Goal: Task Accomplishment & Management: Manage account settings

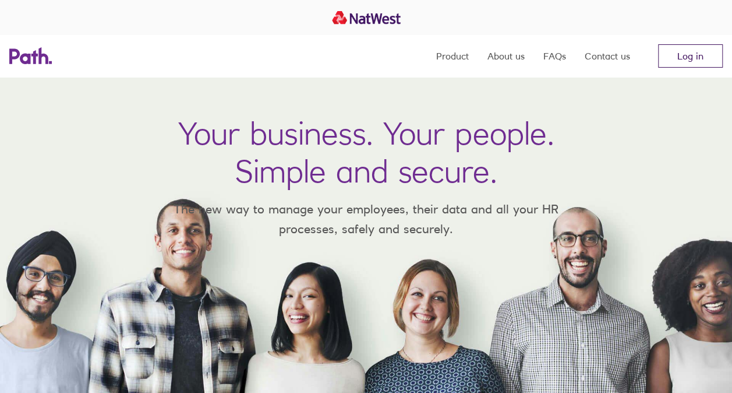
drag, startPoint x: 0, startPoint y: 0, endPoint x: 688, endPoint y: 56, distance: 690.7
click at [688, 56] on link "Log in" at bounding box center [690, 55] width 65 height 23
click at [690, 56] on link "Log in" at bounding box center [690, 55] width 65 height 23
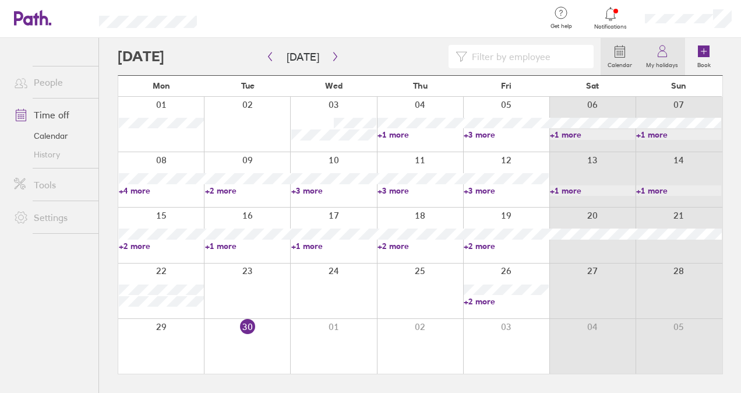
click at [656, 54] on icon at bounding box center [662, 51] width 14 height 14
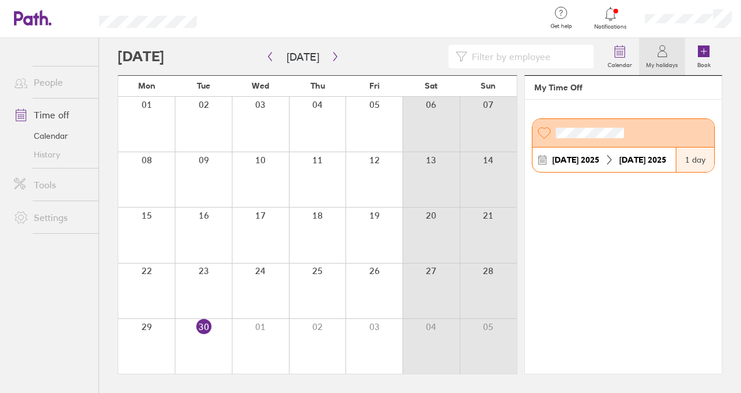
click at [59, 115] on link "Time off" at bounding box center [52, 114] width 94 height 23
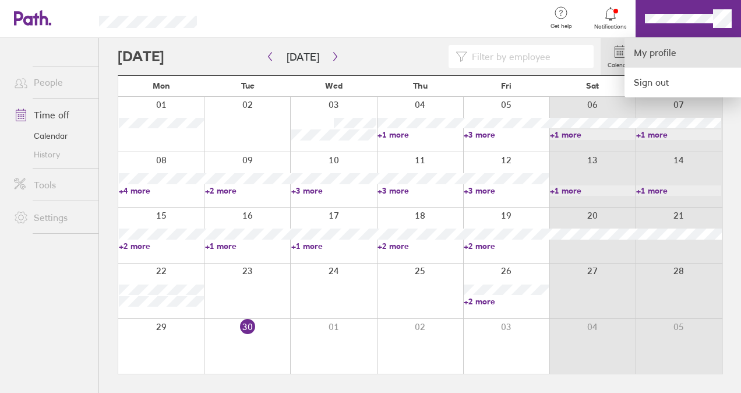
click at [670, 49] on link "My profile" at bounding box center [682, 53] width 116 height 30
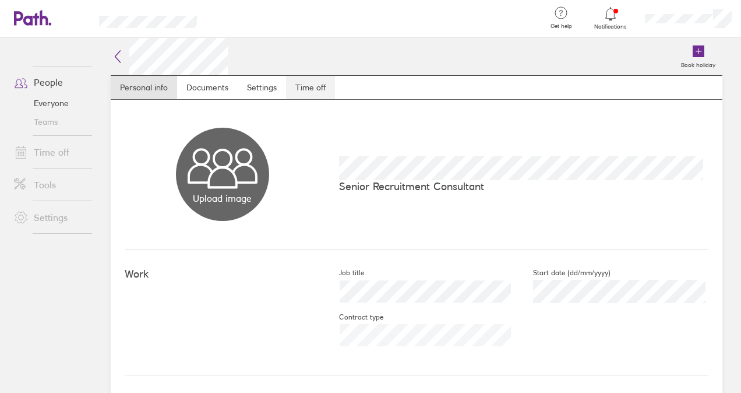
click at [319, 78] on link "Time off" at bounding box center [310, 87] width 49 height 23
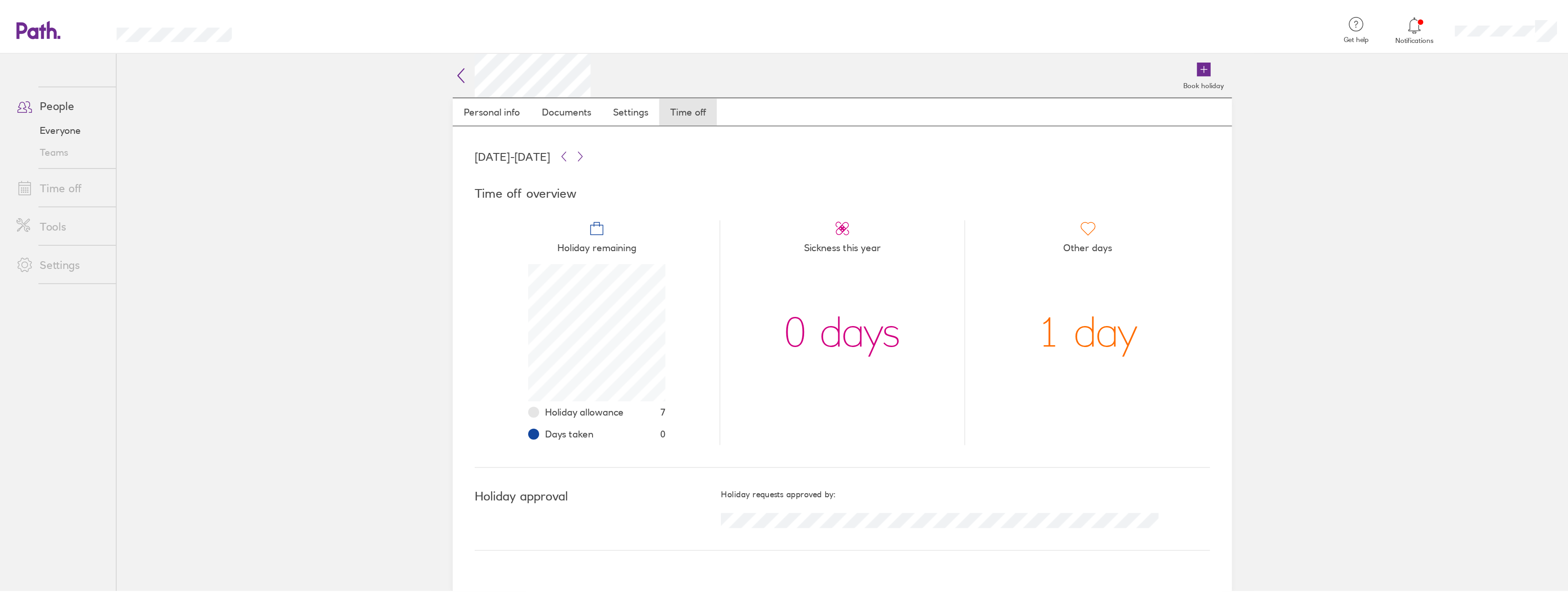
scroll to position [91, 91]
